Goal: Task Accomplishment & Management: Use online tool/utility

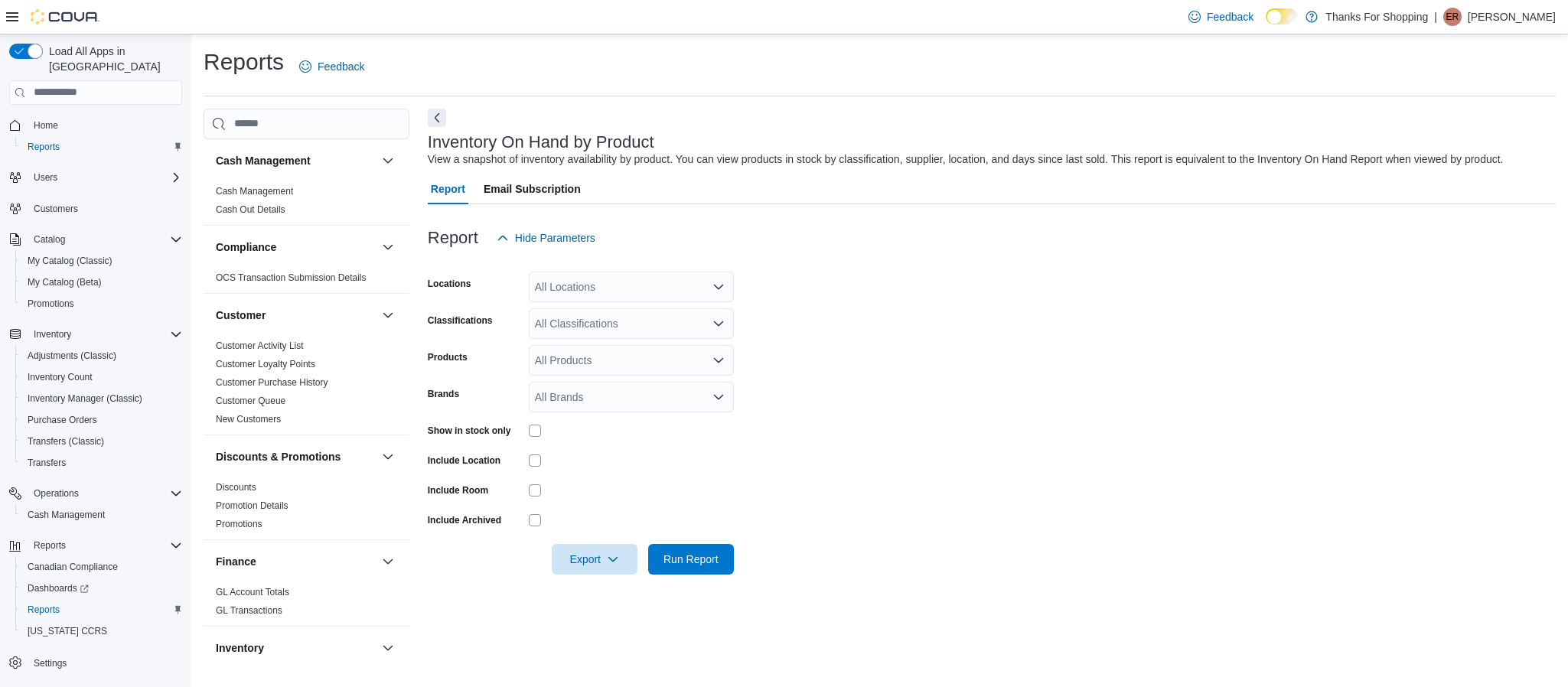
click at [574, 290] on div "All Locations" at bounding box center [631, 287] width 205 height 30
type input "****"
click at [592, 338] on span "[PERSON_NAME]'s Cannabis" at bounding box center [641, 335] width 144 height 16
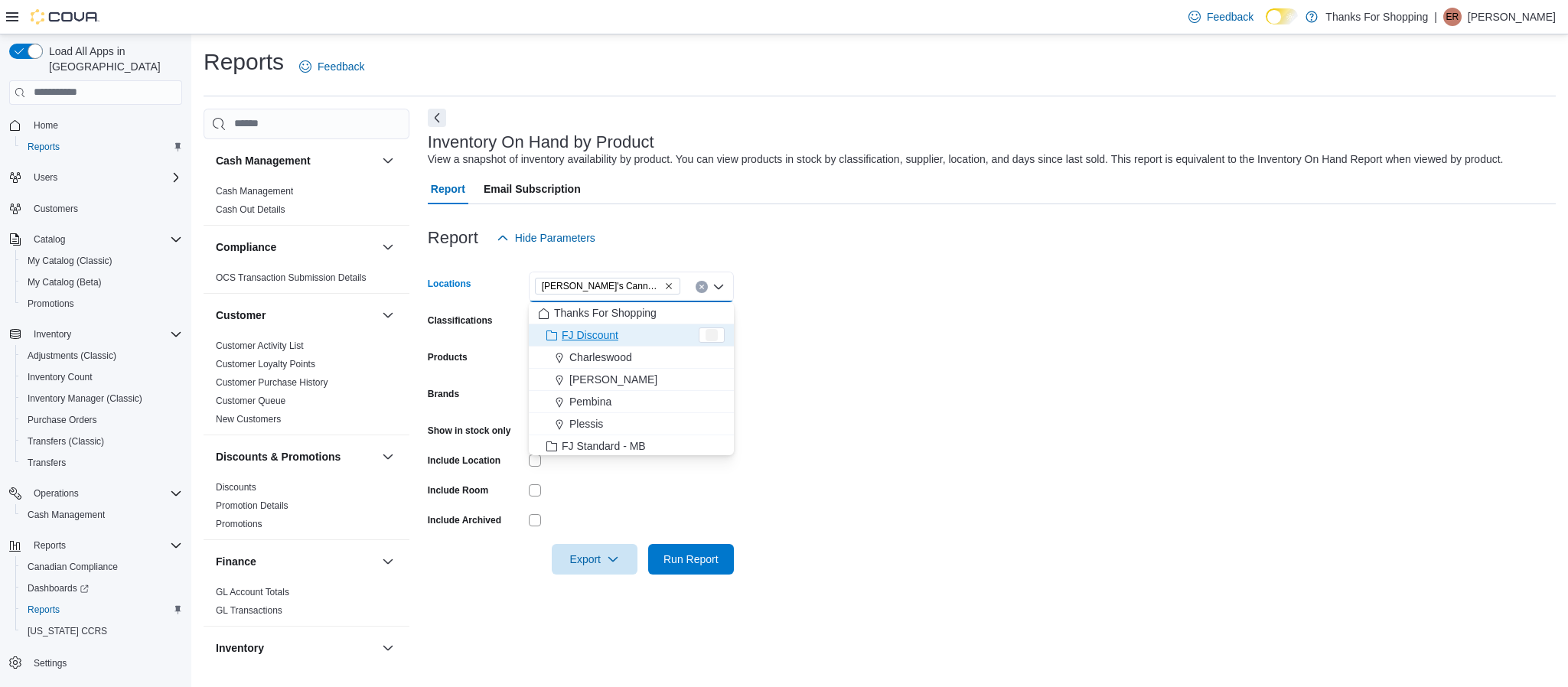
click at [880, 362] on form "Locations [PERSON_NAME]'s Cannabis Combo box. Selected. [PERSON_NAME]'s Cannabi…" at bounding box center [992, 414] width 1128 height 321
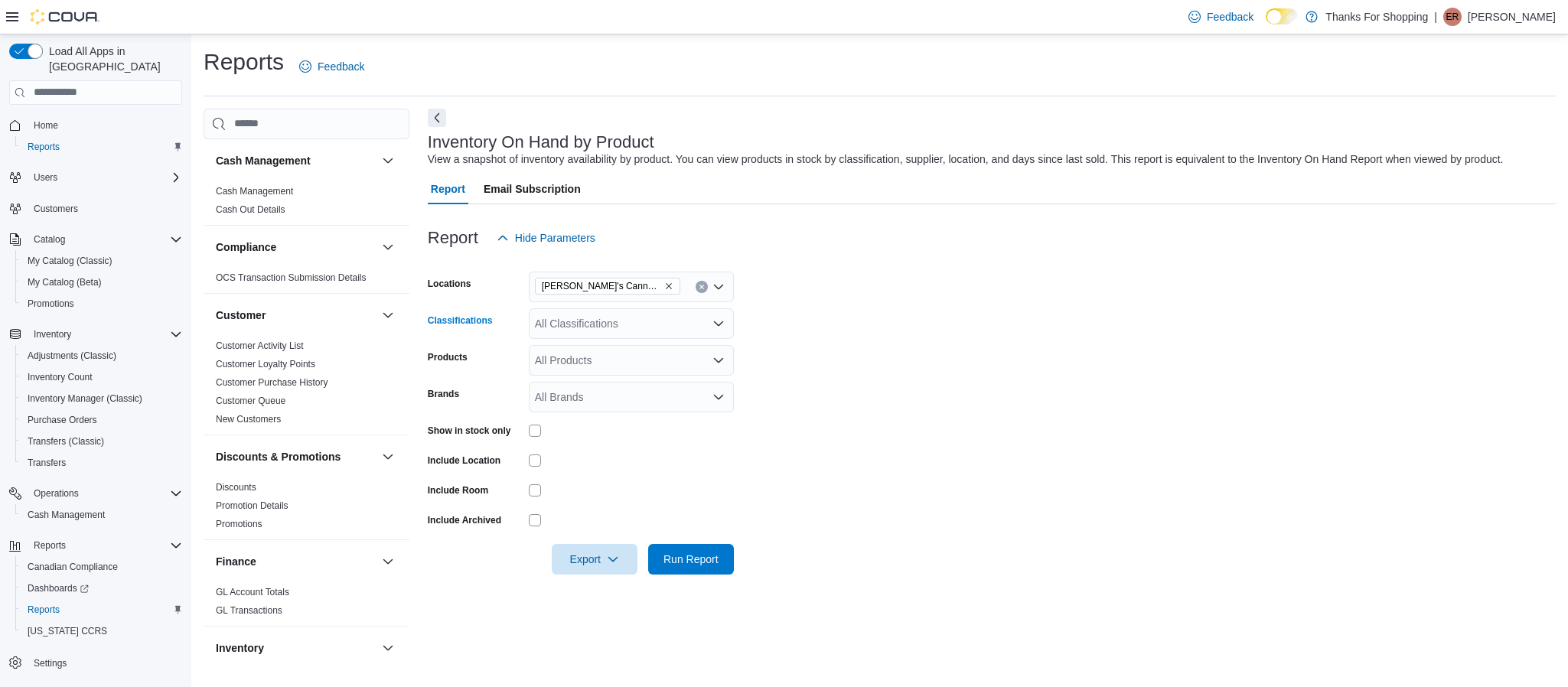
click at [659, 328] on div "All Classifications" at bounding box center [631, 323] width 205 height 30
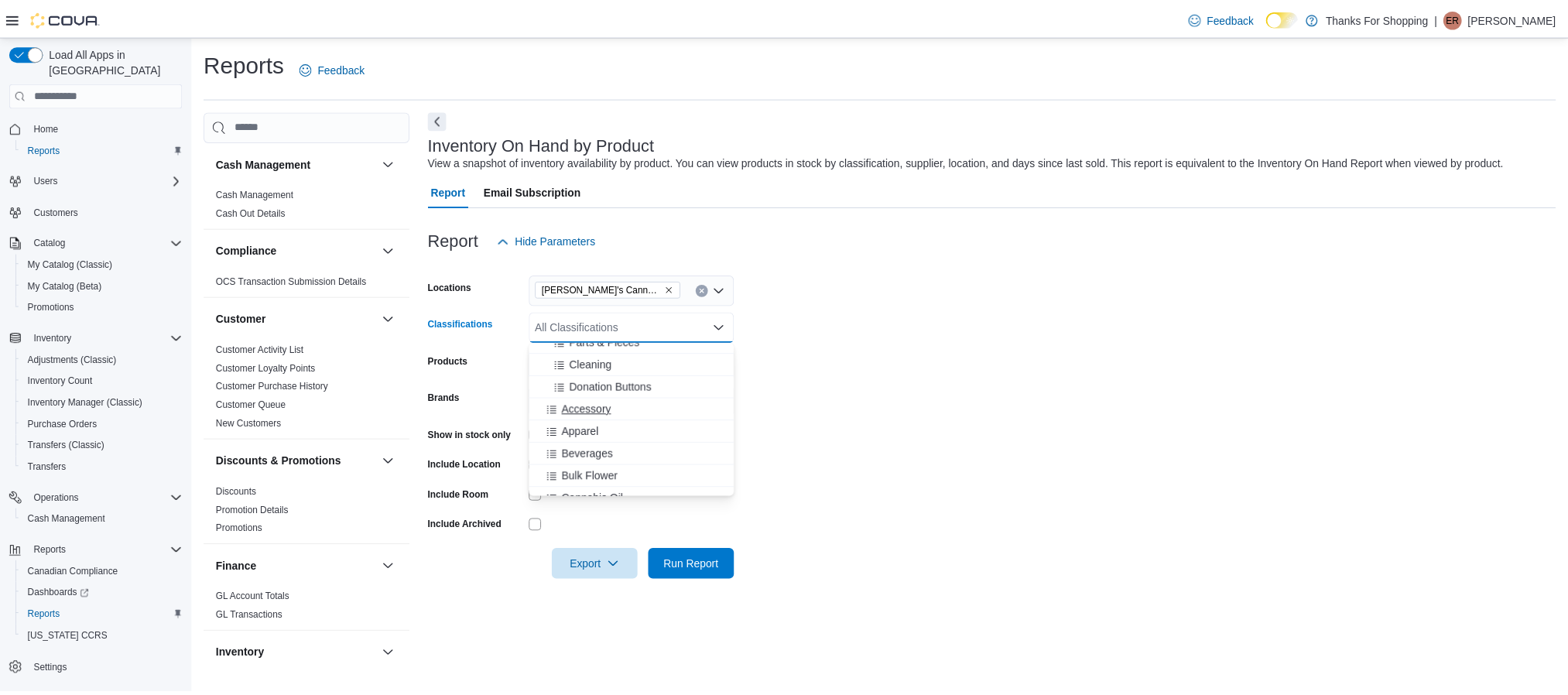
scroll to position [397, 0]
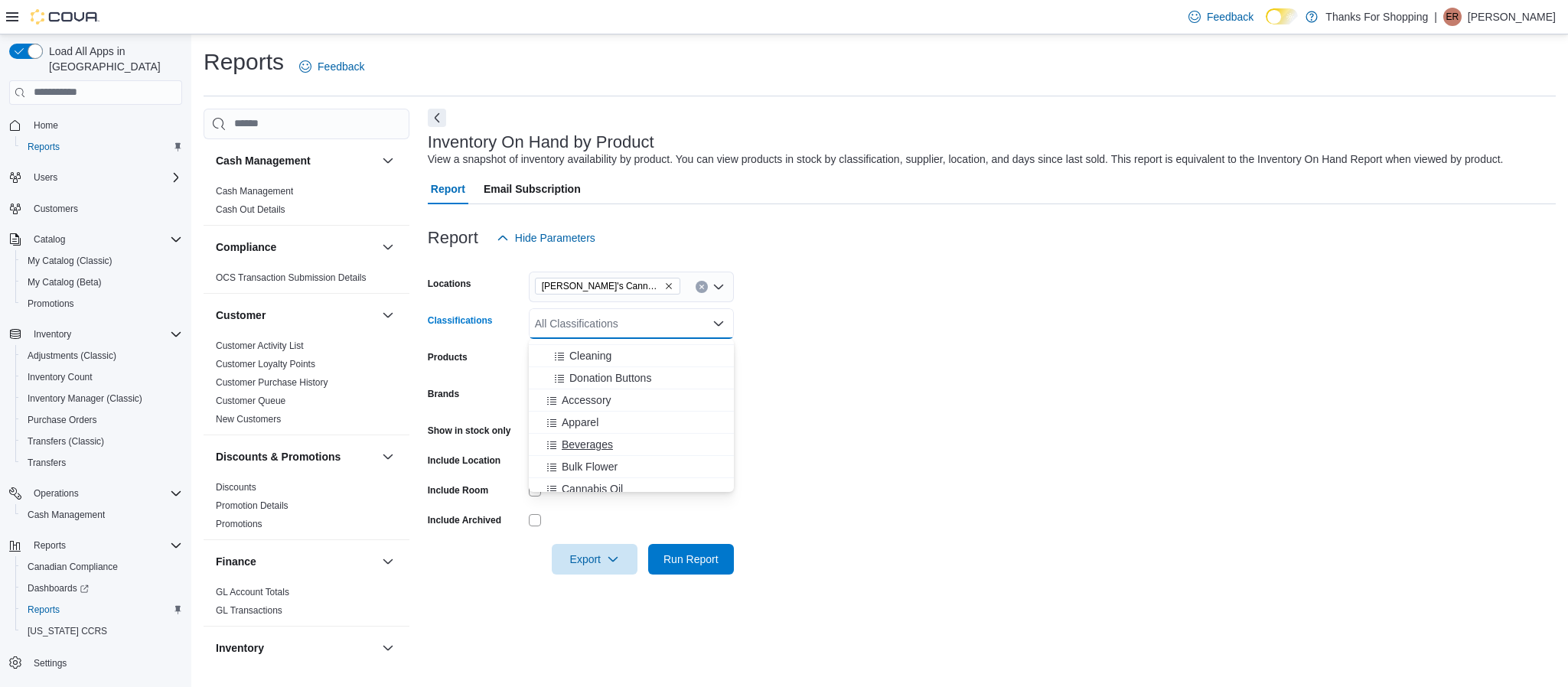
click at [588, 439] on span "Beverages" at bounding box center [588, 444] width 52 height 16
click at [575, 451] on span "Bulk Flower" at bounding box center [589, 444] width 56 height 16
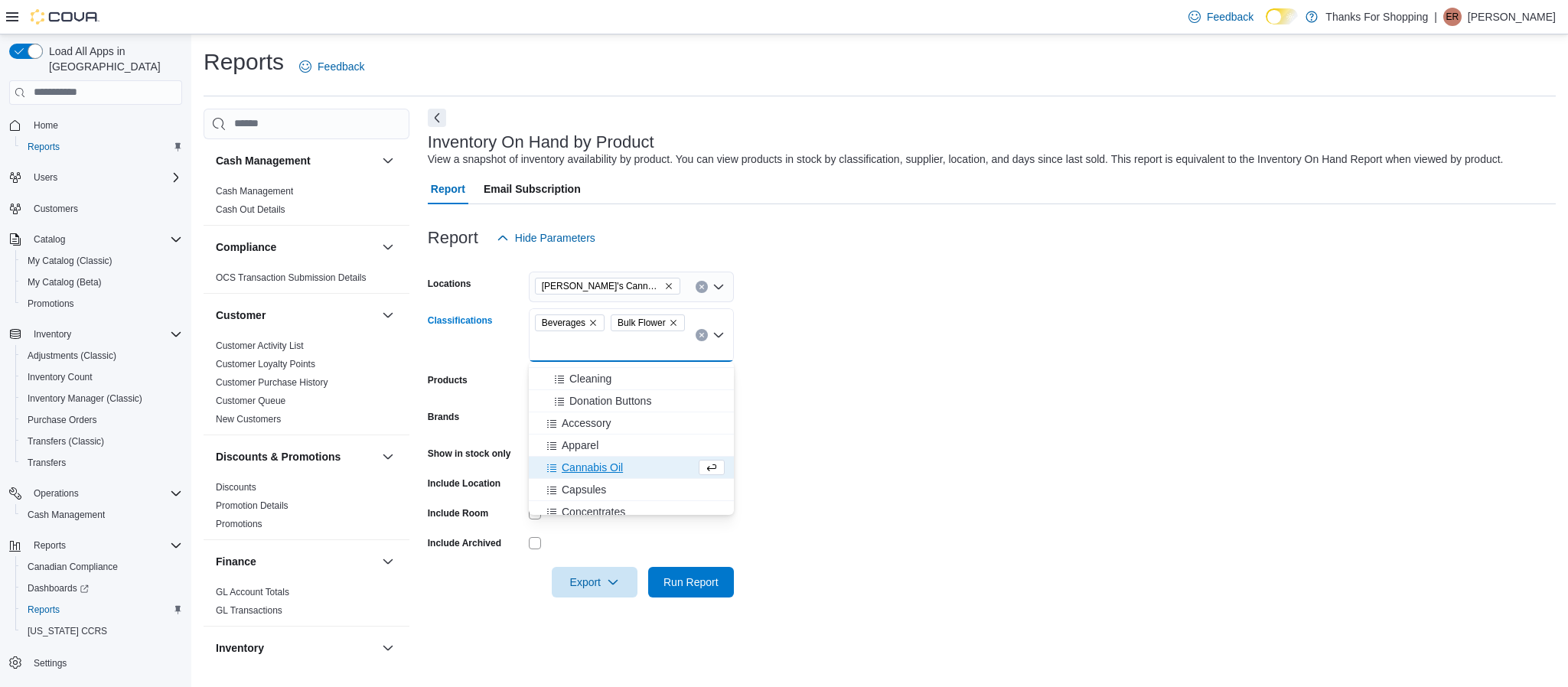
click at [578, 465] on span "Cannabis Oil" at bounding box center [592, 468] width 61 height 16
click at [575, 473] on span "Capsules" at bounding box center [584, 468] width 44 height 16
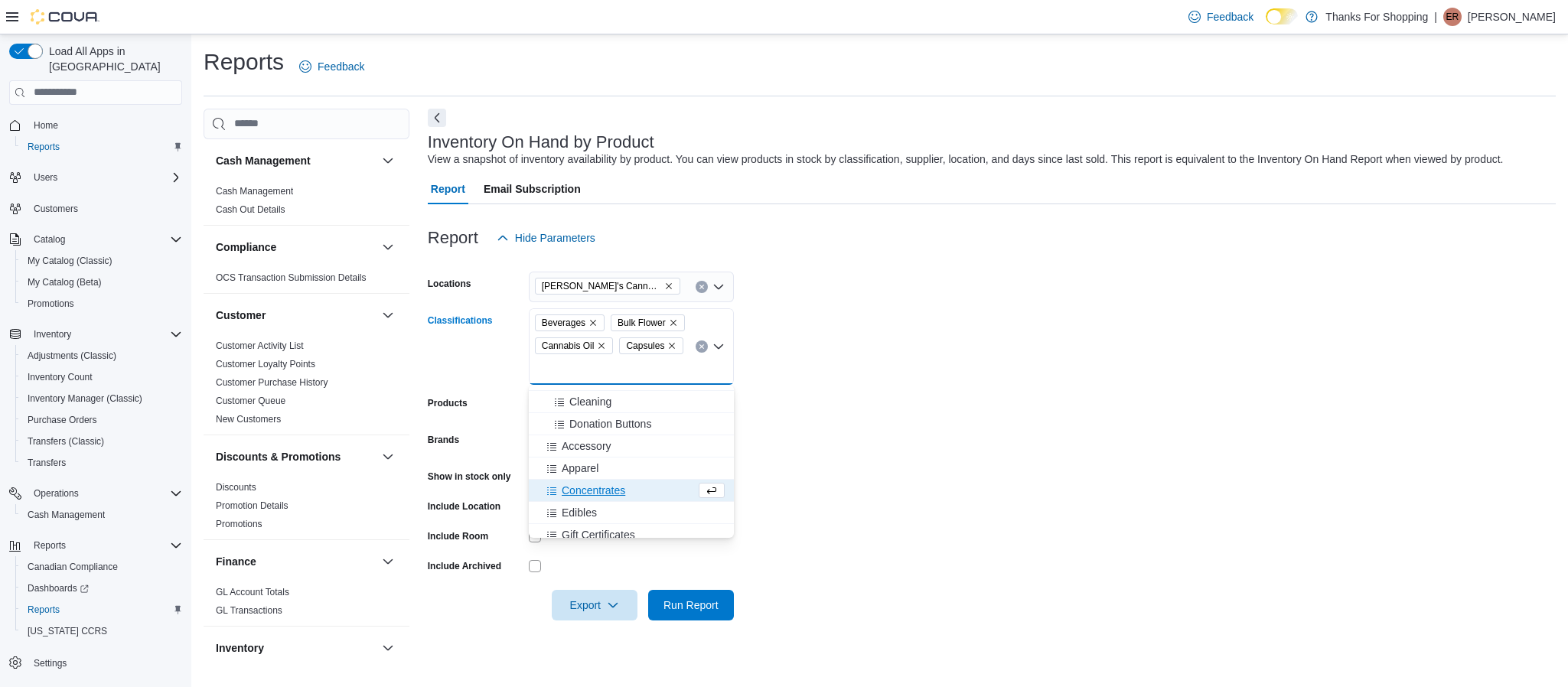
click at [577, 492] on span "Concentrates" at bounding box center [593, 491] width 64 height 16
click at [569, 493] on span "Edibles" at bounding box center [579, 491] width 35 height 16
click at [573, 493] on span "Gift Certificates" at bounding box center [599, 491] width 74 height 16
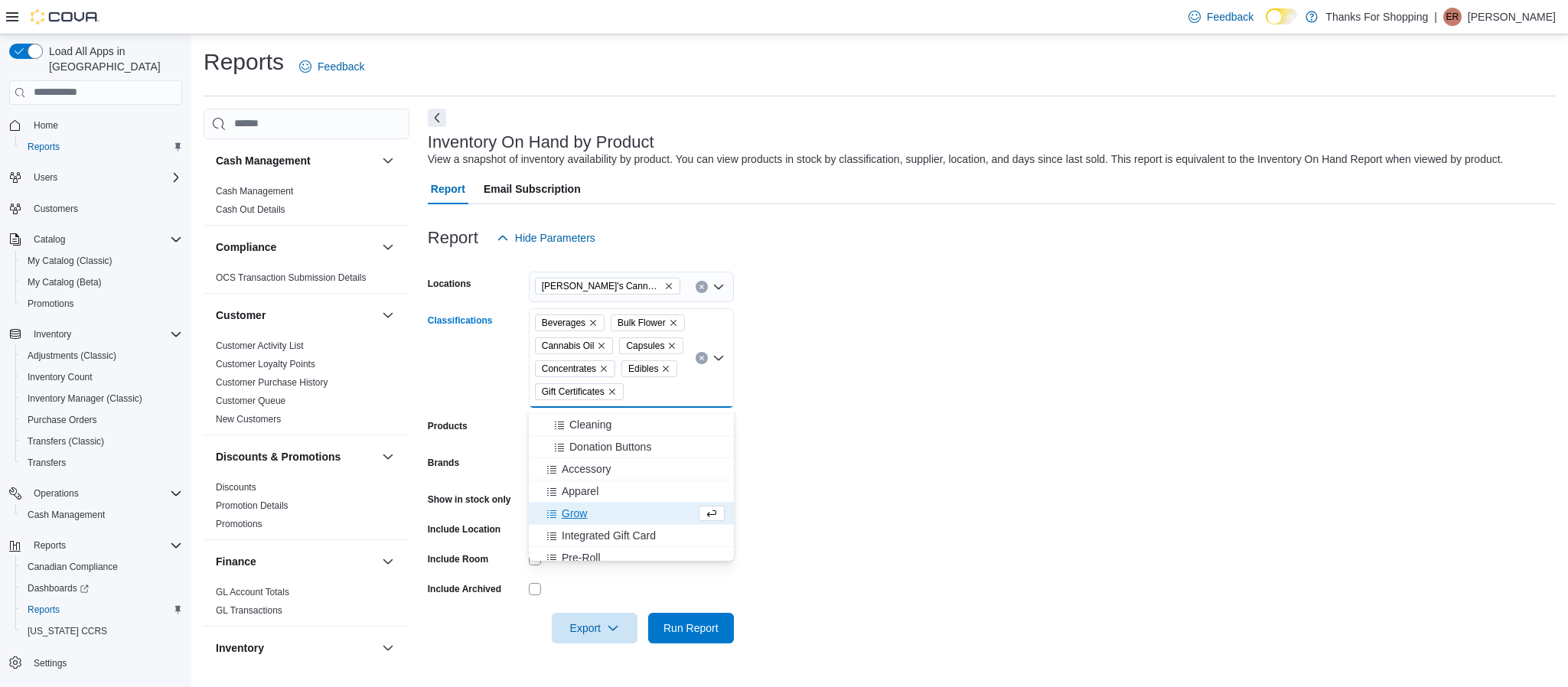
click at [576, 513] on span "Grow" at bounding box center [574, 513] width 25 height 16
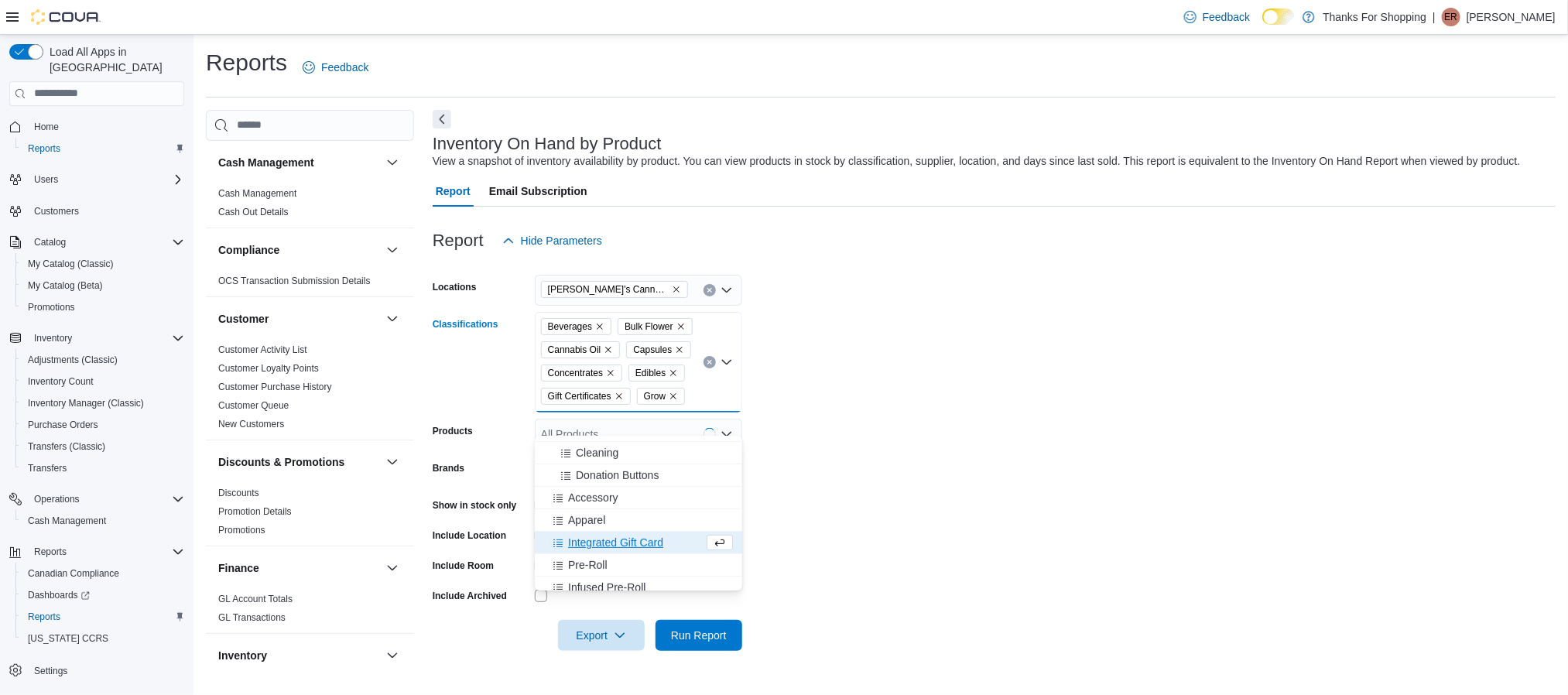
click at [588, 546] on span "Integrated Gift Card" at bounding box center [616, 542] width 95 height 16
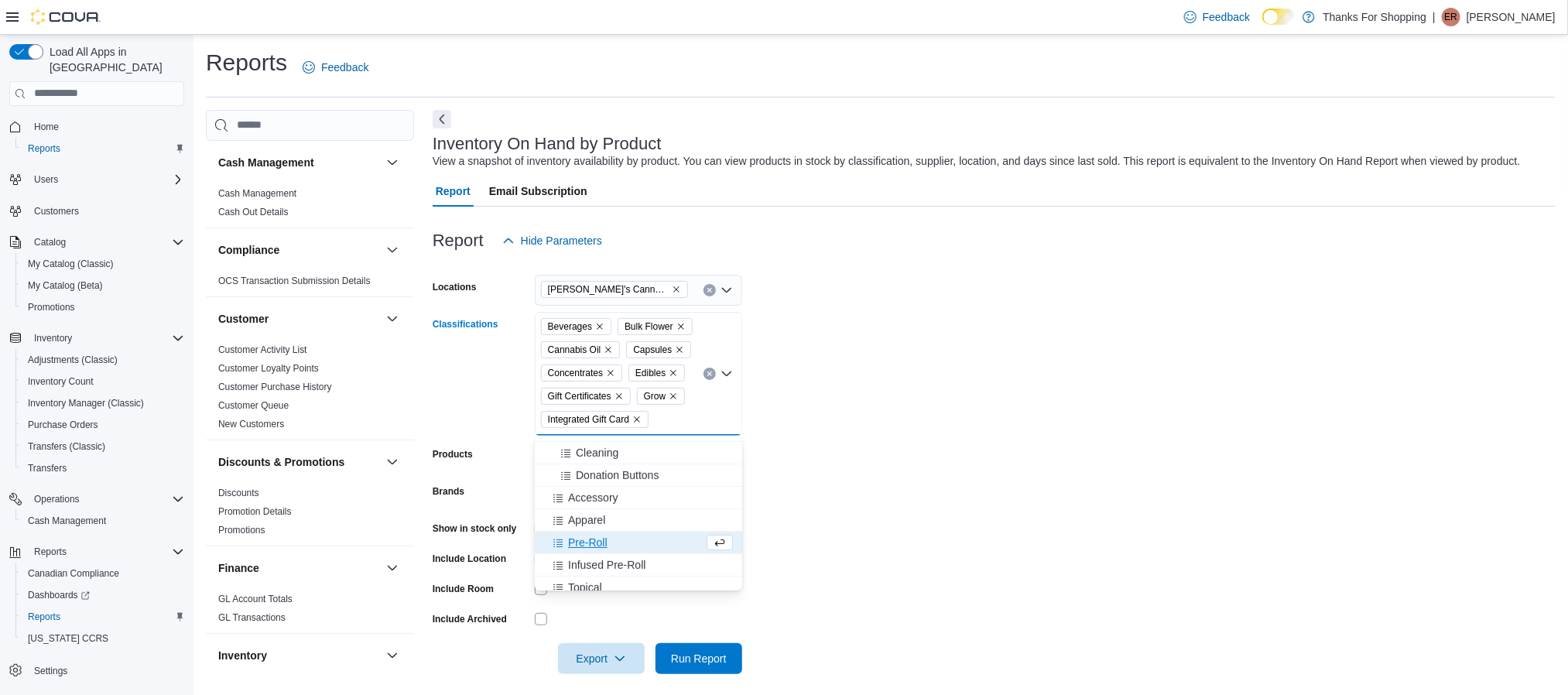
click at [636, 419] on icon "Remove Integrated Gift Card from selection in this group" at bounding box center [637, 420] width 9 height 9
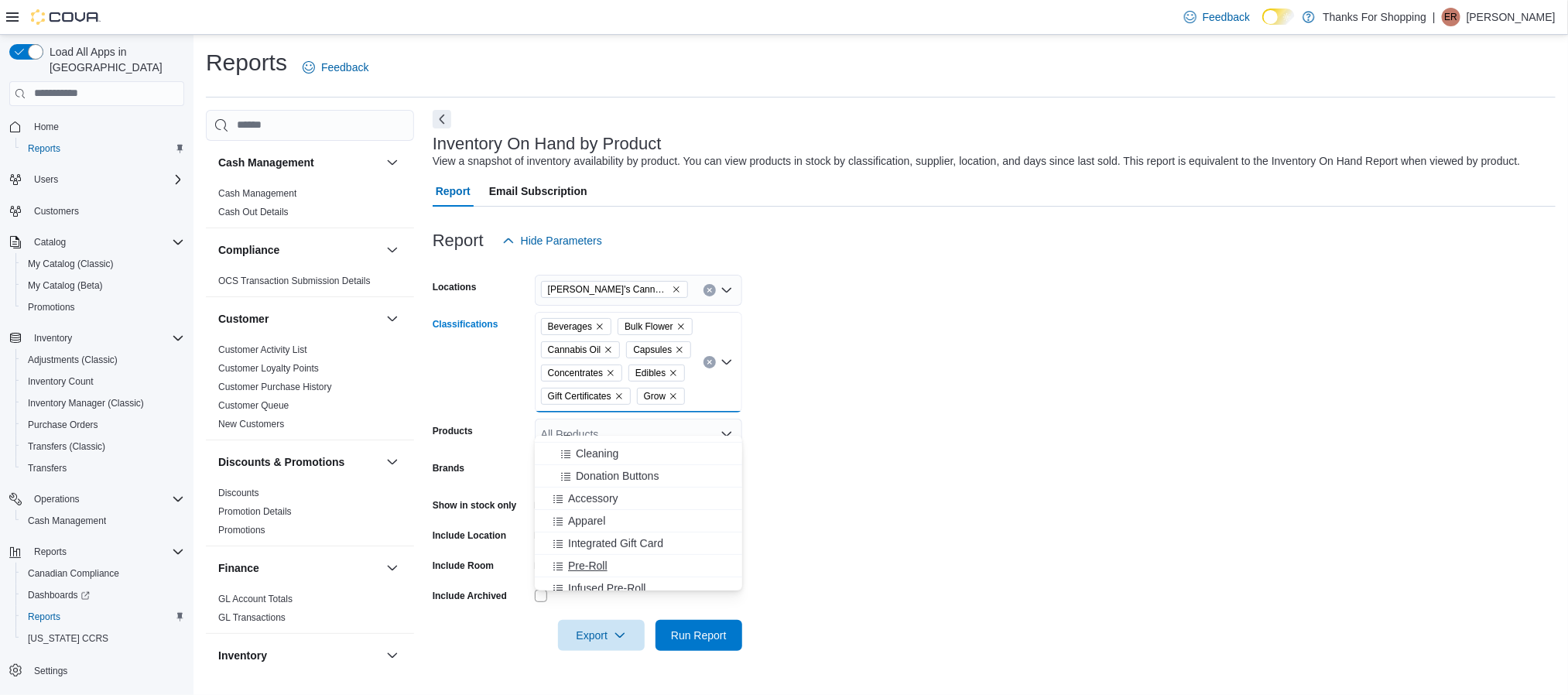
scroll to position [438, 0]
click at [594, 518] on span "Pre-Roll" at bounding box center [588, 525] width 39 height 16
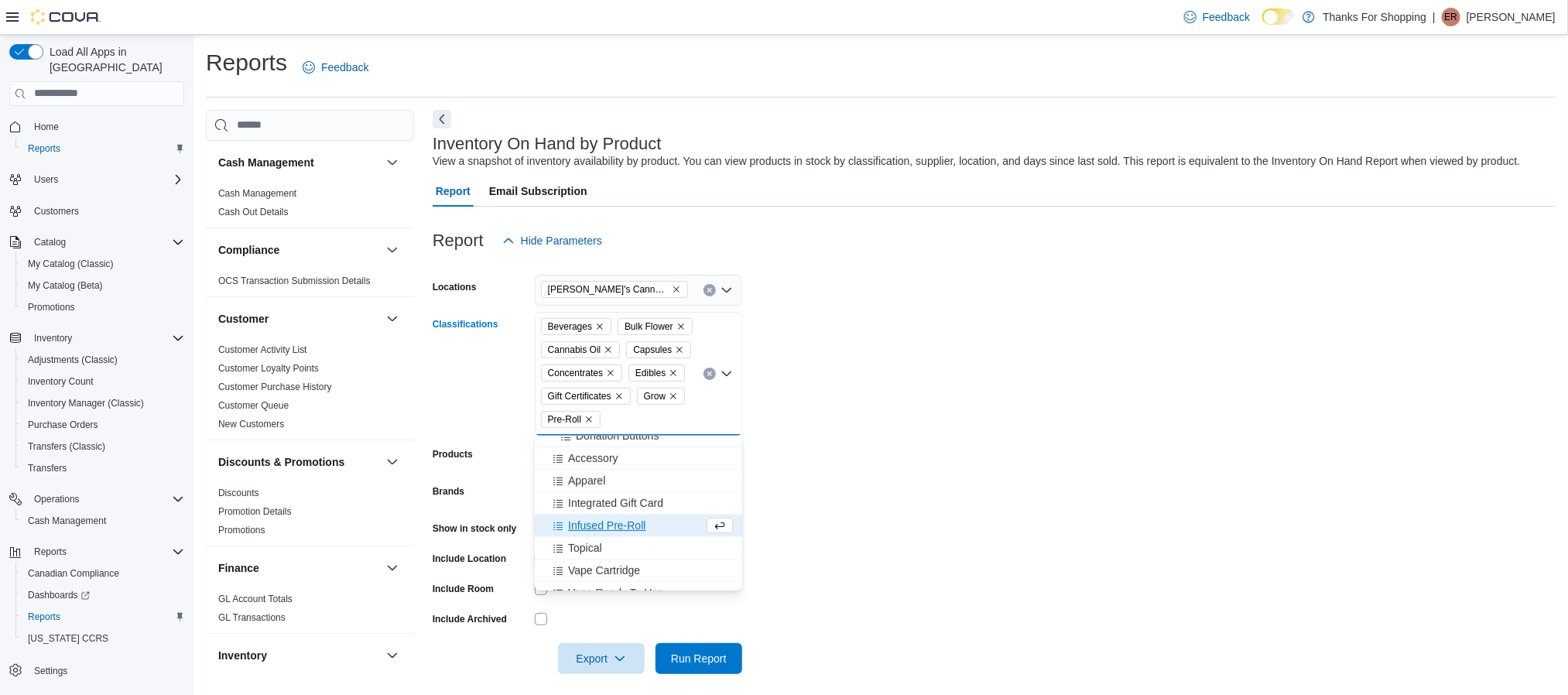
click at [604, 530] on span "Infused Pre-Roll" at bounding box center [606, 525] width 77 height 16
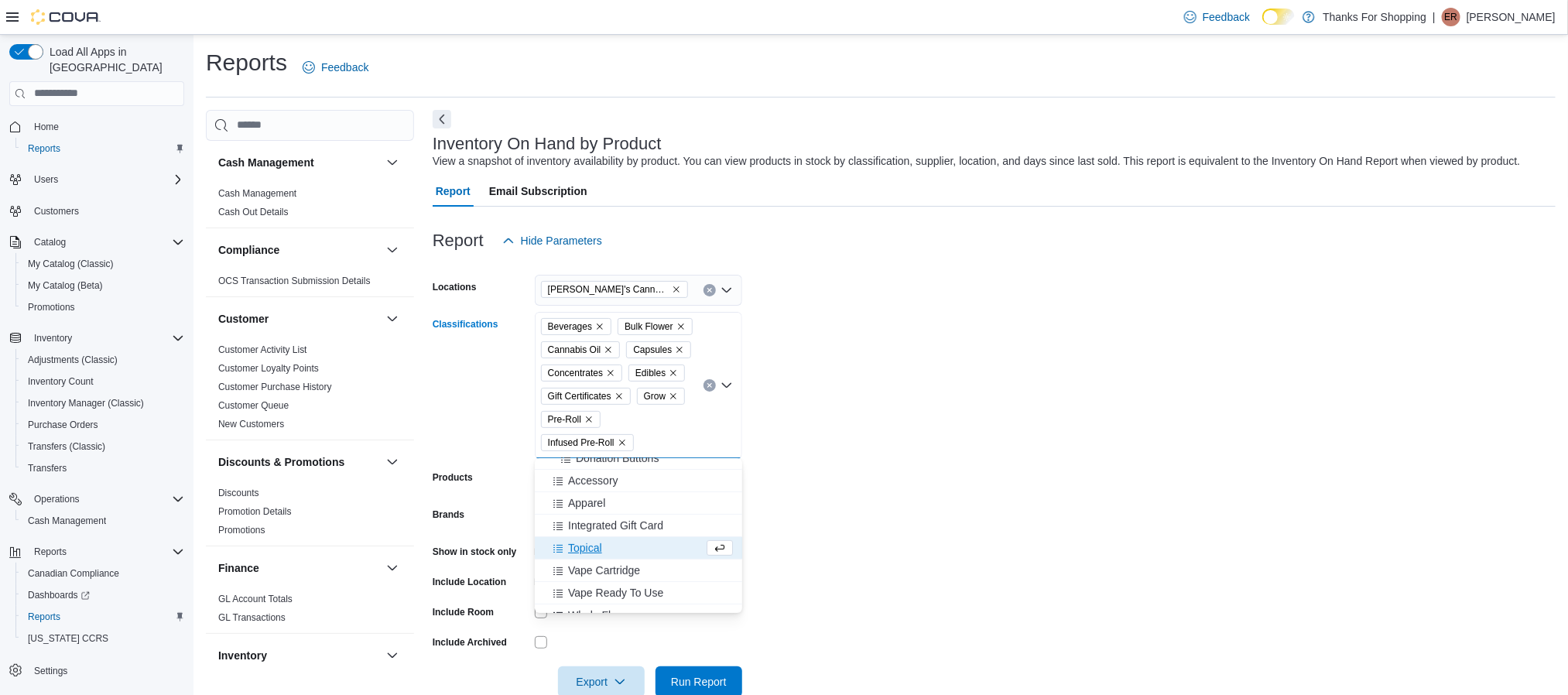
click at [590, 547] on span "Topical" at bounding box center [585, 548] width 35 height 16
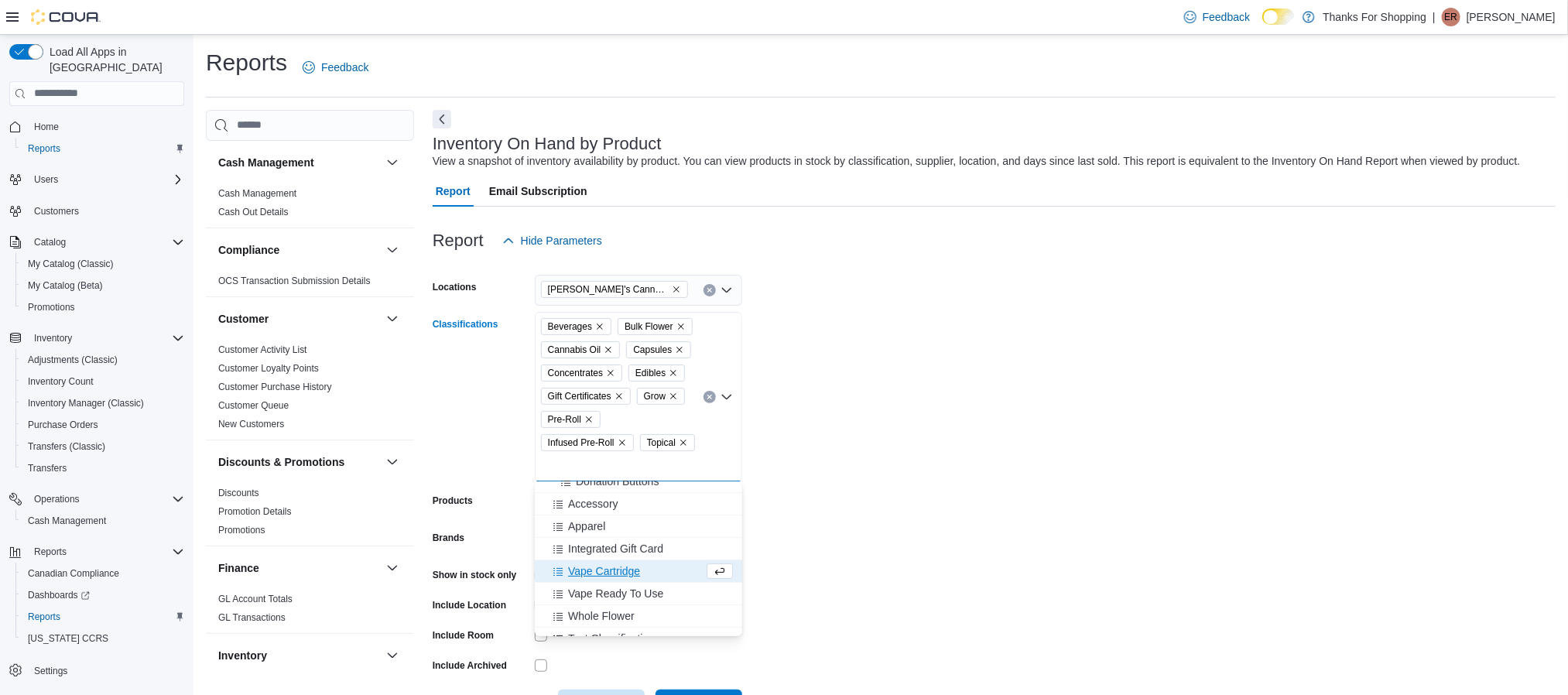
click at [600, 572] on span "Vape Cartridge" at bounding box center [604, 571] width 72 height 16
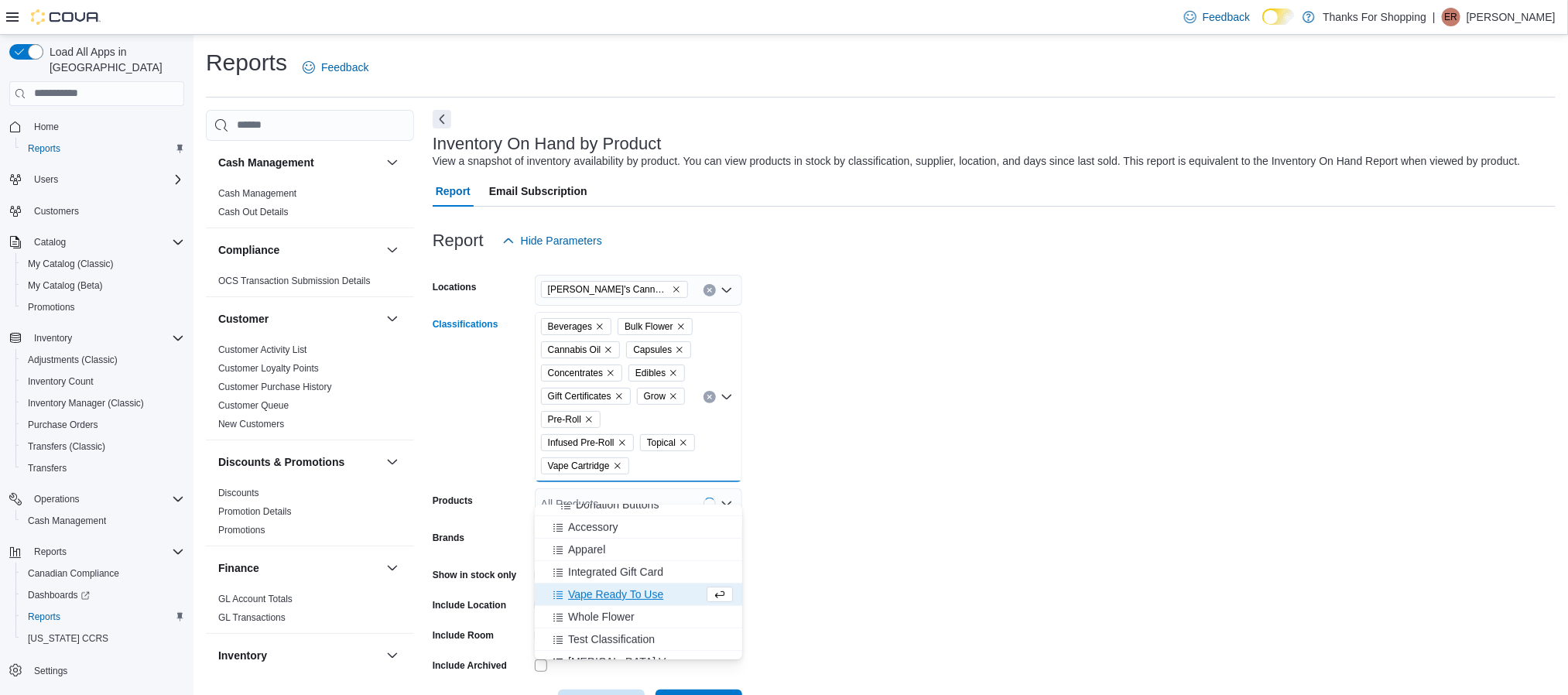
click at [607, 600] on span "Vape Ready To Use" at bounding box center [616, 594] width 95 height 16
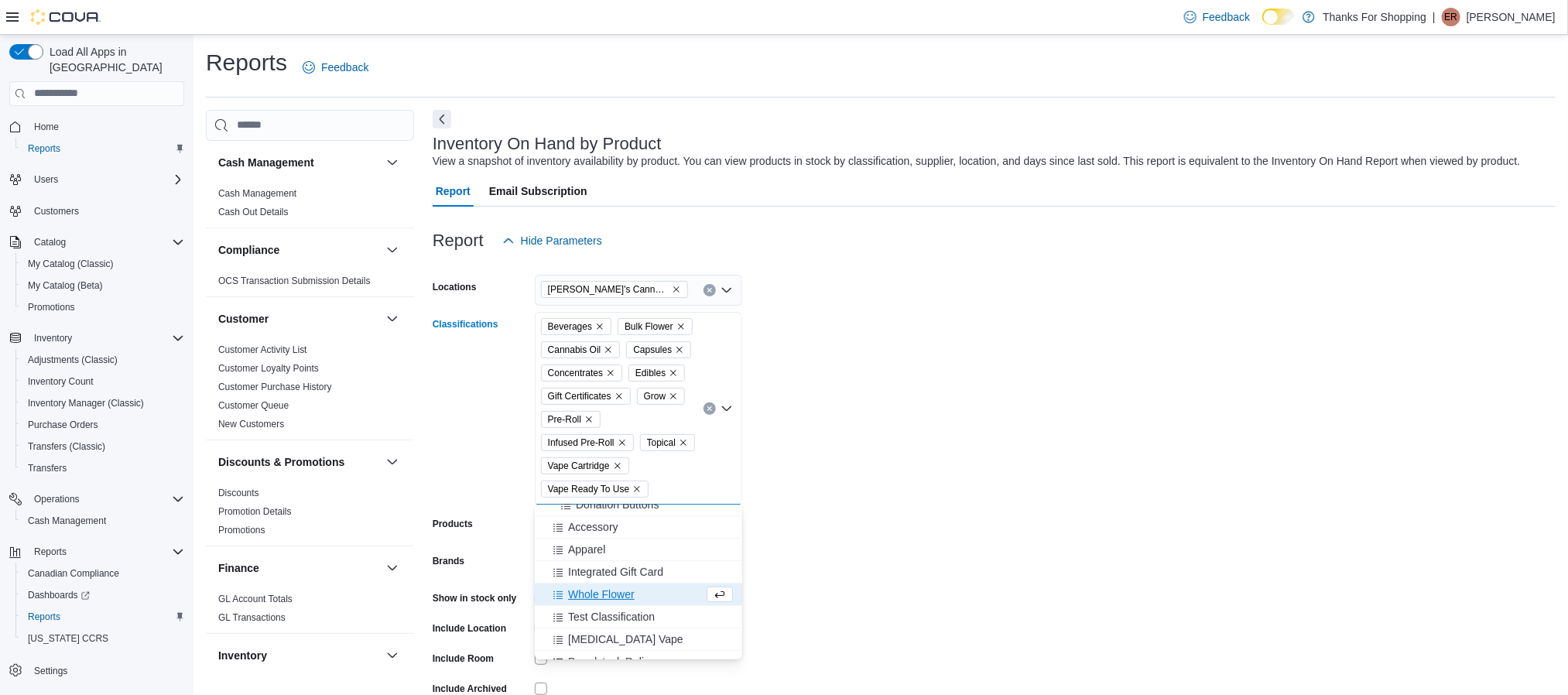
click at [599, 602] on span "Whole Flower" at bounding box center [601, 594] width 66 height 16
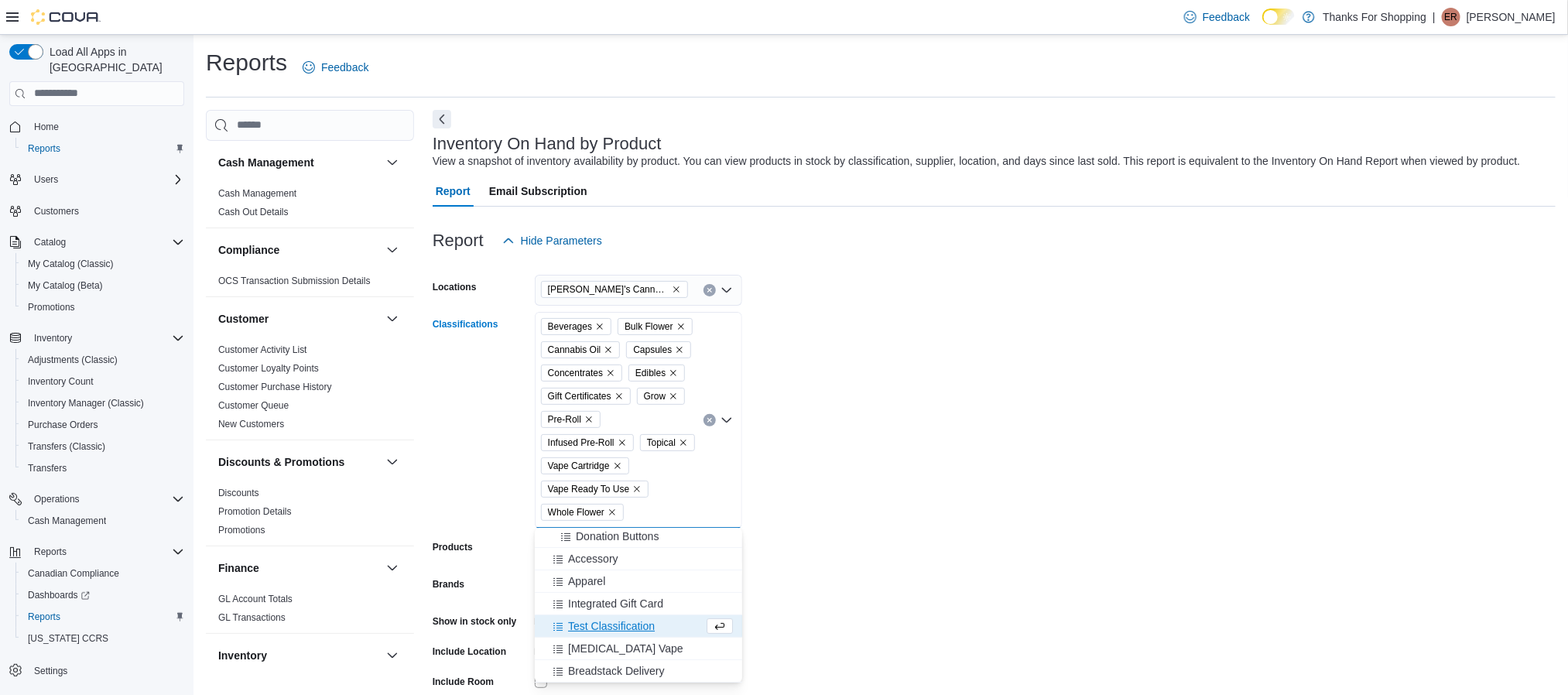
scroll to position [430, 0]
click at [603, 653] on span "[MEDICAL_DATA] Vape" at bounding box center [626, 648] width 116 height 16
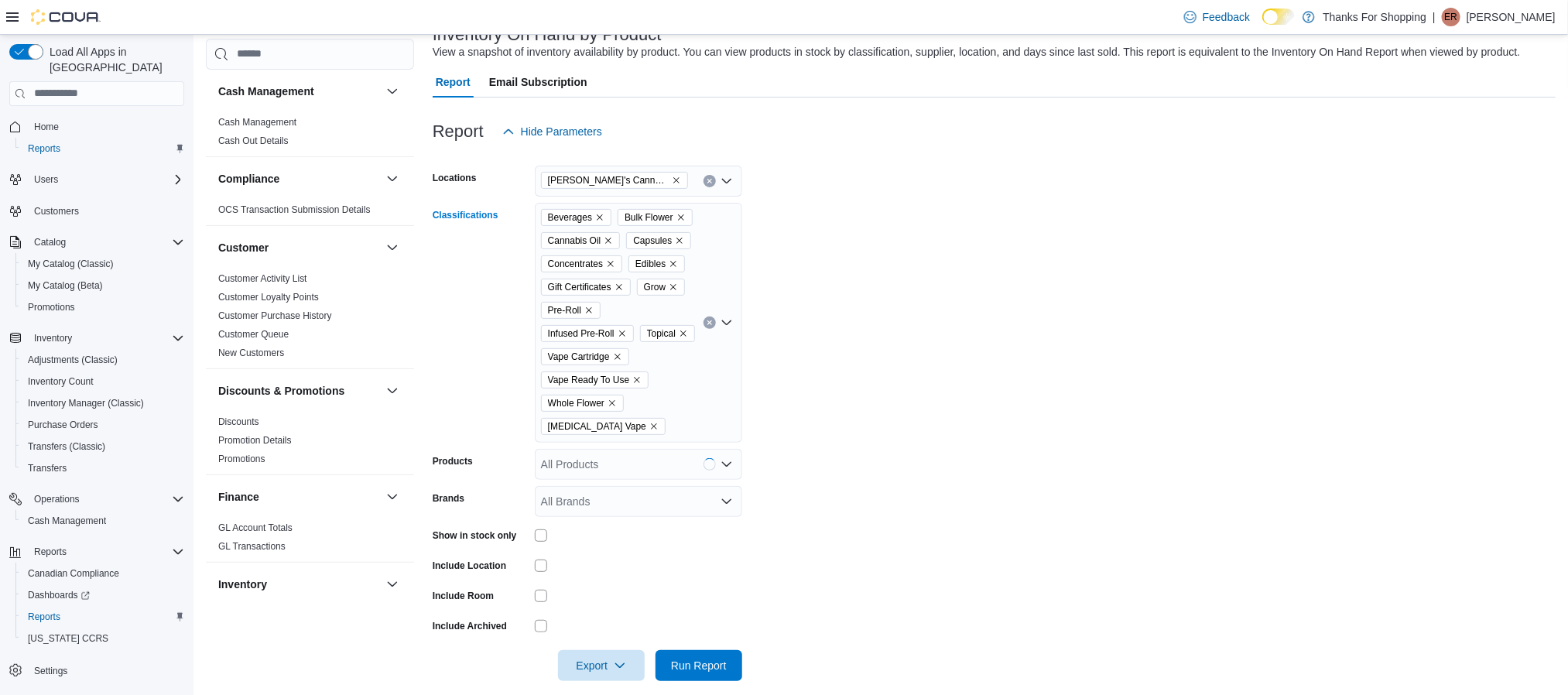
scroll to position [125, 0]
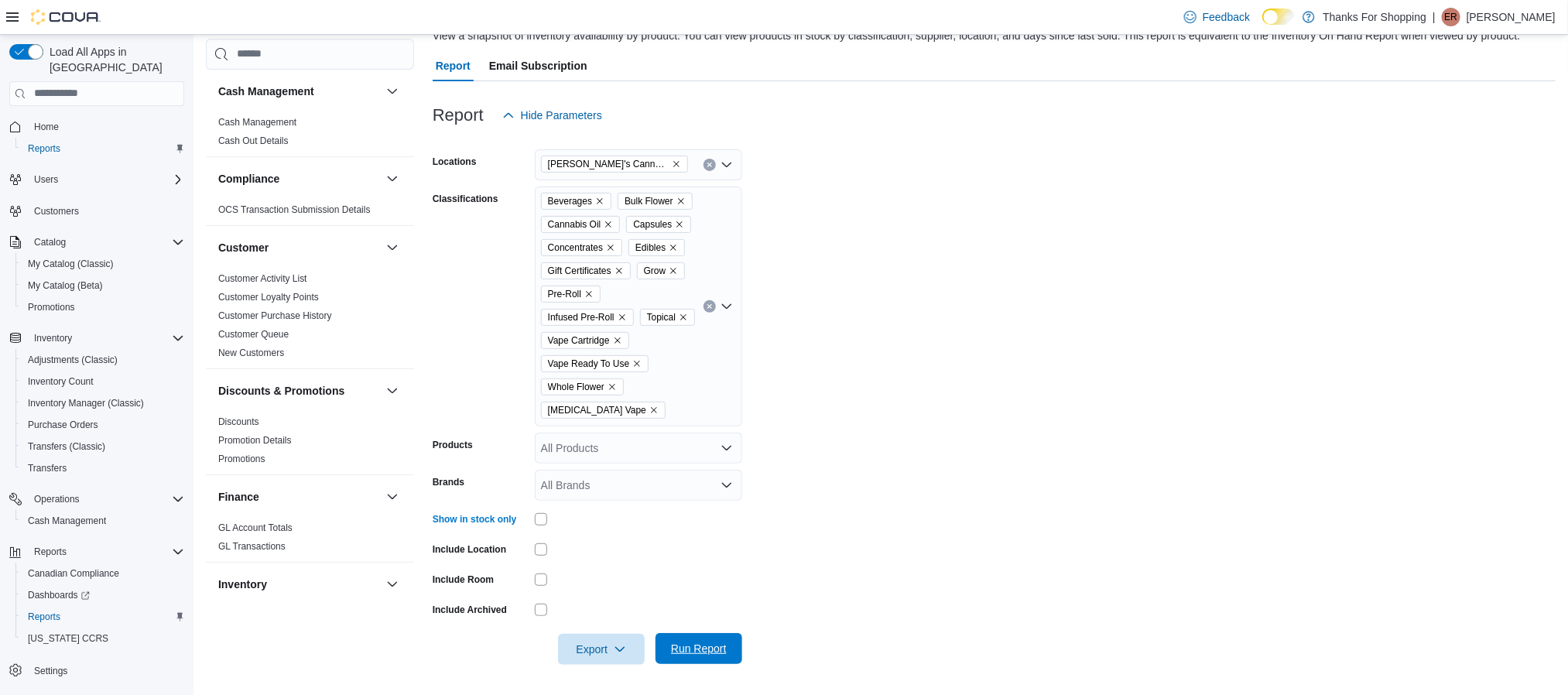
click at [701, 648] on span "Run Report" at bounding box center [699, 648] width 56 height 16
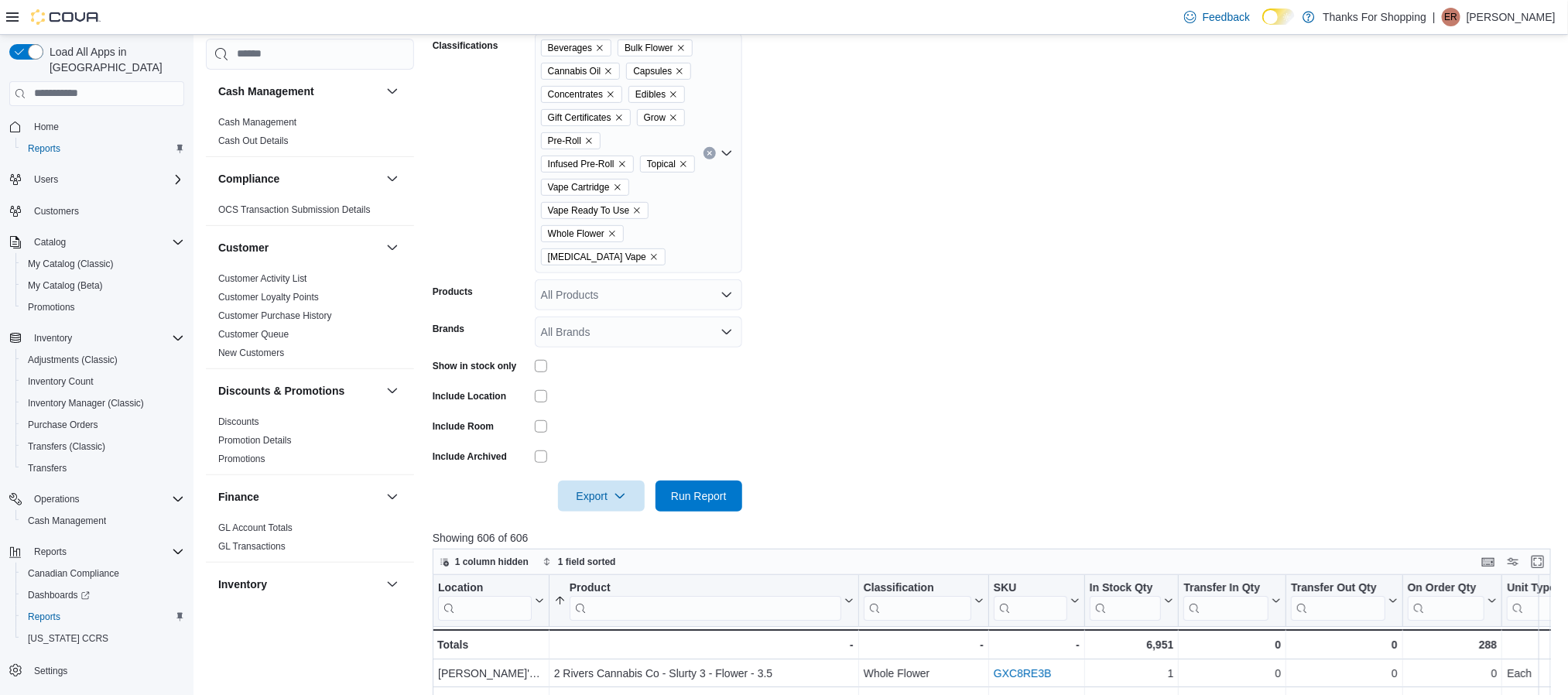
scroll to position [282, 0]
click at [581, 491] on span "Export" at bounding box center [601, 492] width 68 height 31
click at [628, 555] on span "Export to Csv" at bounding box center [604, 553] width 70 height 12
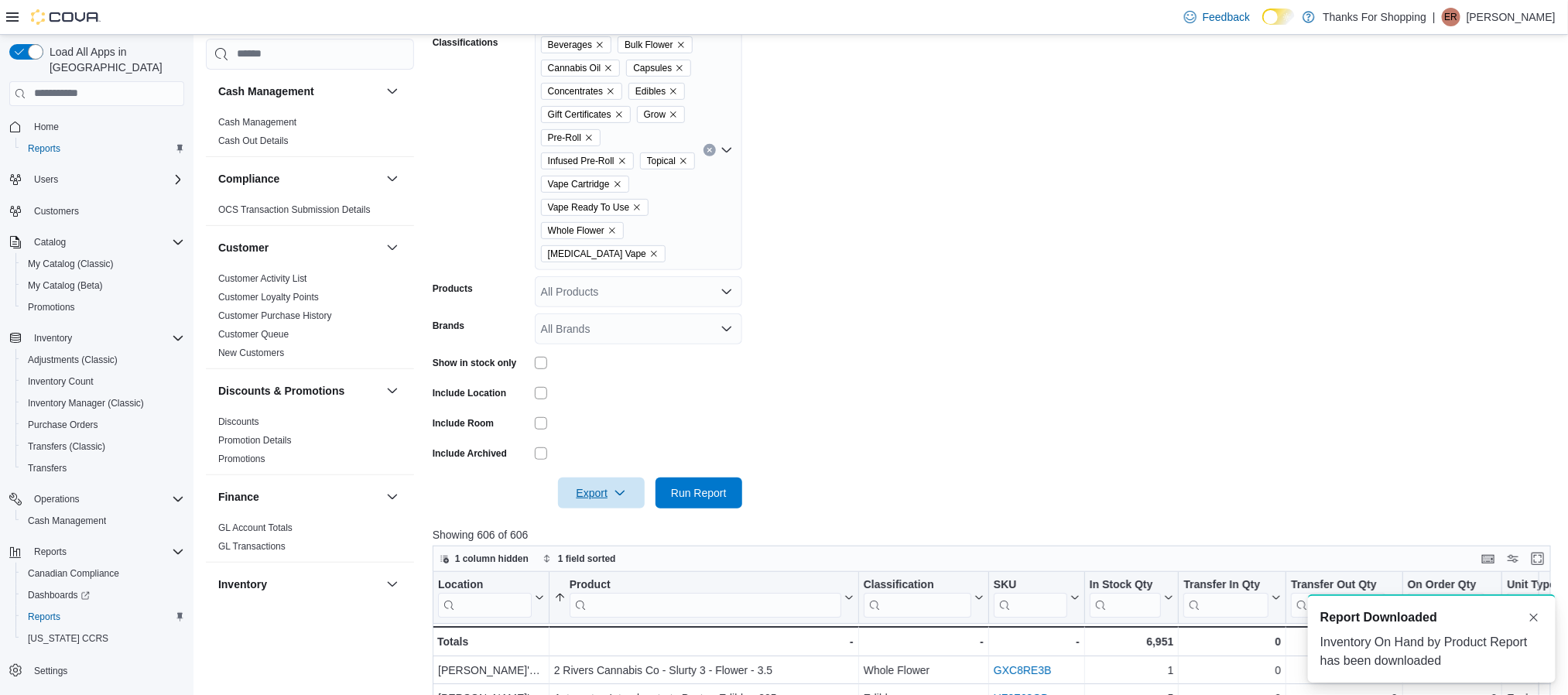
scroll to position [0, 0]
